Goal: Transaction & Acquisition: Purchase product/service

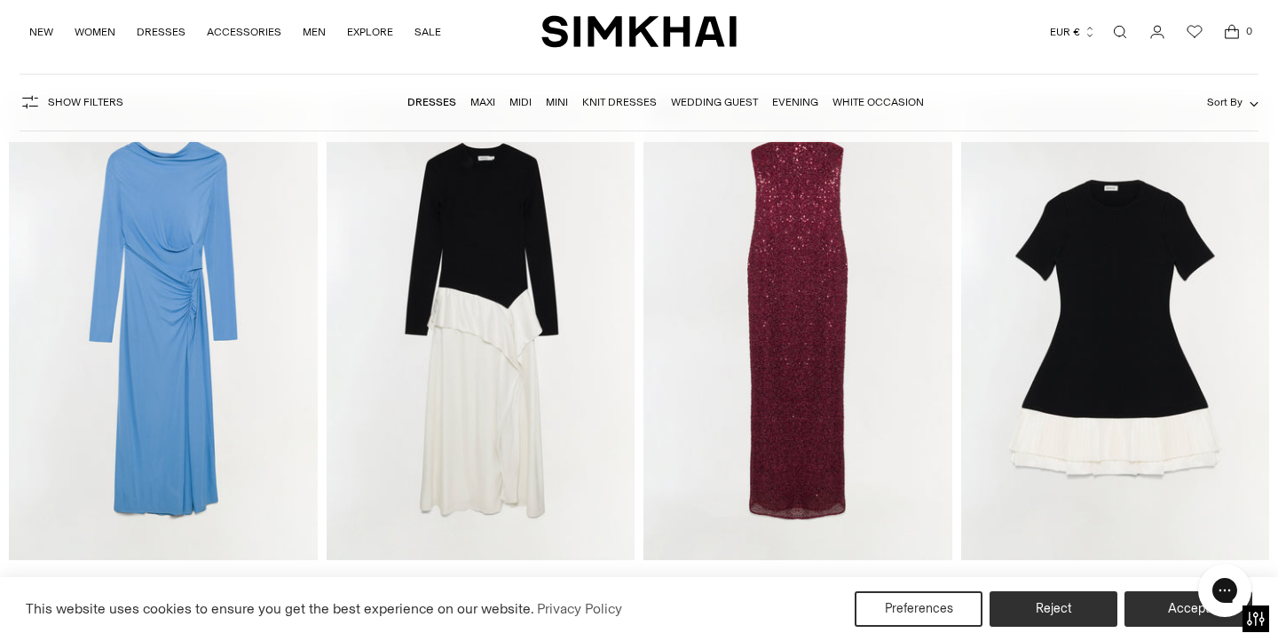
click at [415, 105] on link "Dresses" at bounding box center [431, 102] width 49 height 12
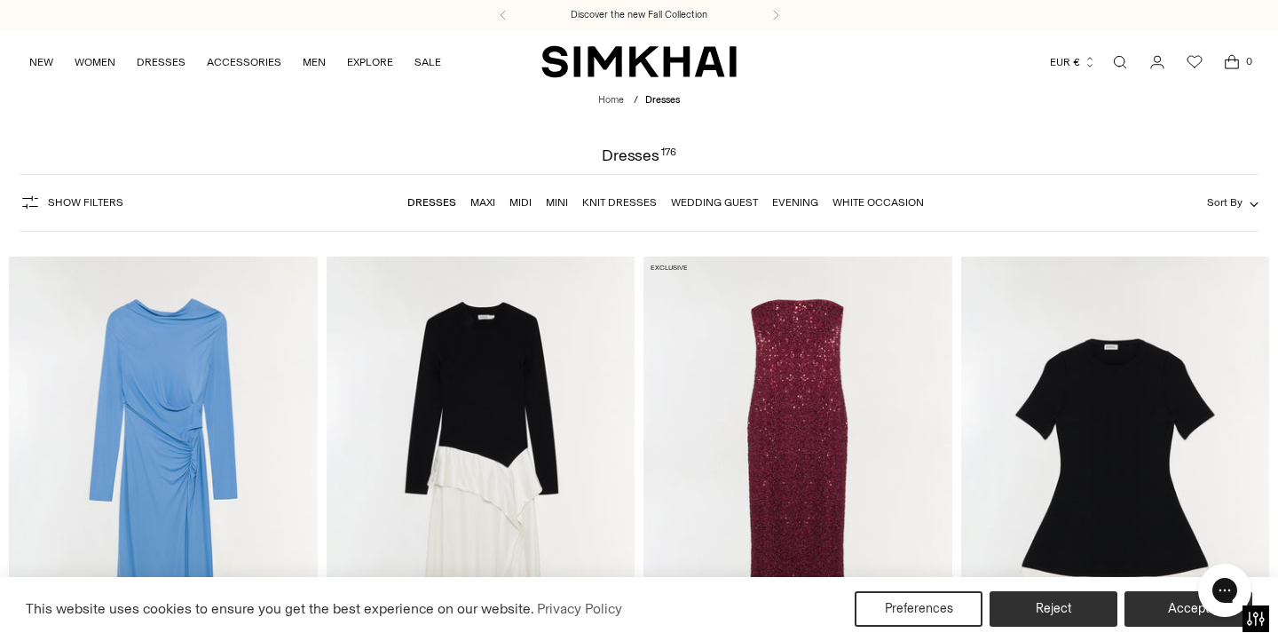
click at [887, 212] on nav "Dresses Maxi Midi Mini Knit Dresses Wedding Guest Evening White Occasion" at bounding box center [665, 202] width 517 height 37
click at [880, 201] on link "White Occasion" at bounding box center [878, 202] width 91 height 12
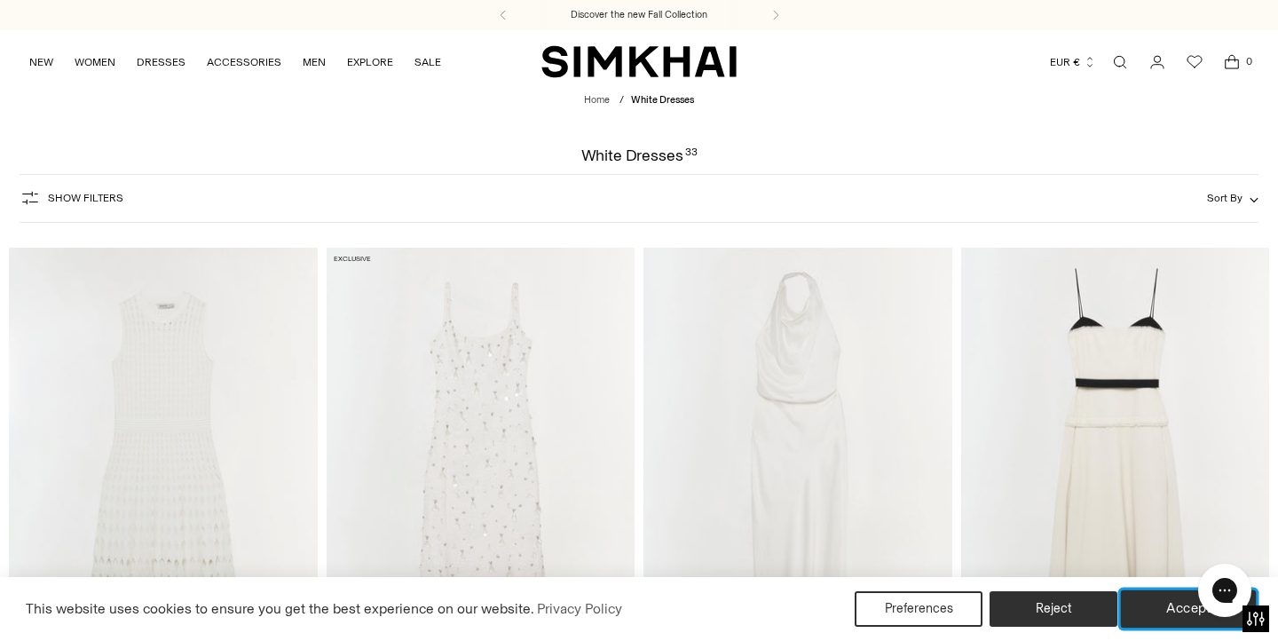
click at [1154, 616] on button "Accept" at bounding box center [1189, 608] width 136 height 37
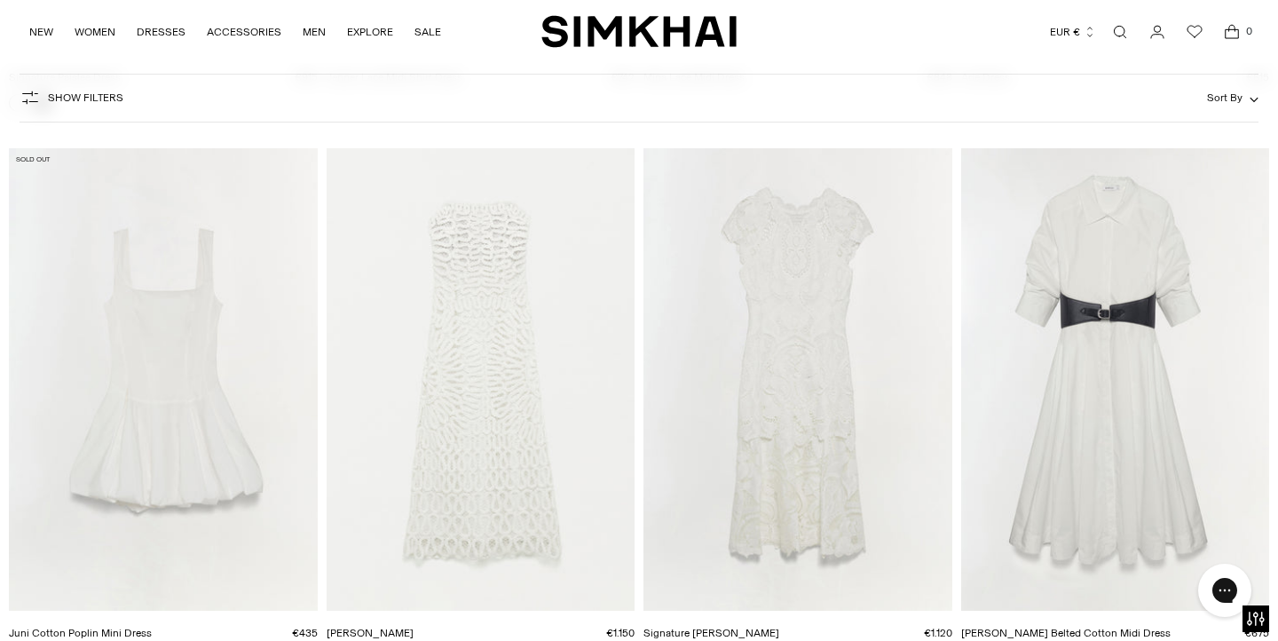
scroll to position [3976, 0]
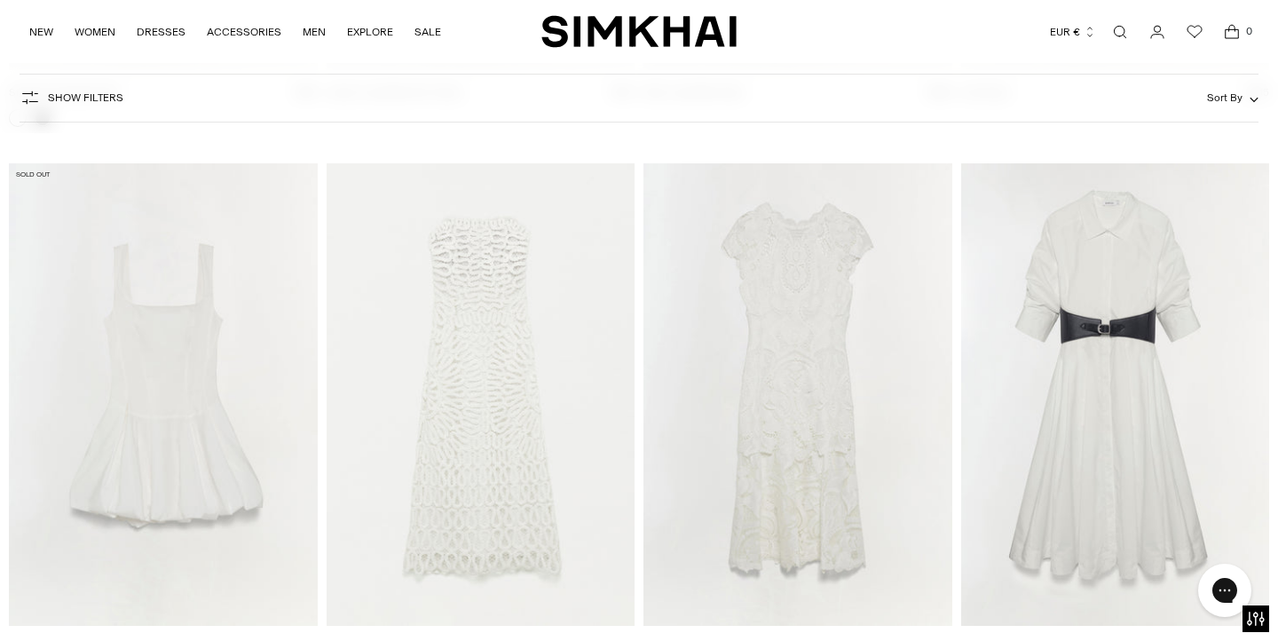
click at [0, 0] on img "Elise Dress" at bounding box center [0, 0] width 0 height 0
